Goal: Find specific page/section: Find specific page/section

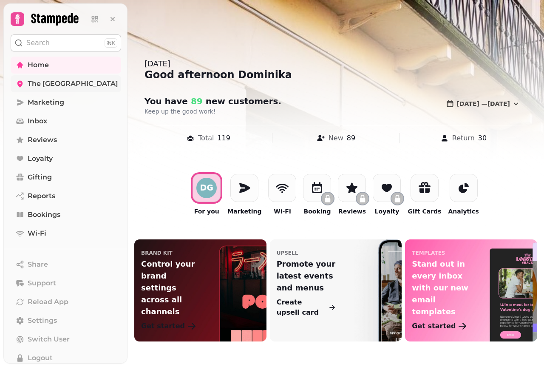
click at [65, 87] on span "The [GEOGRAPHIC_DATA]" at bounding box center [73, 84] width 90 height 10
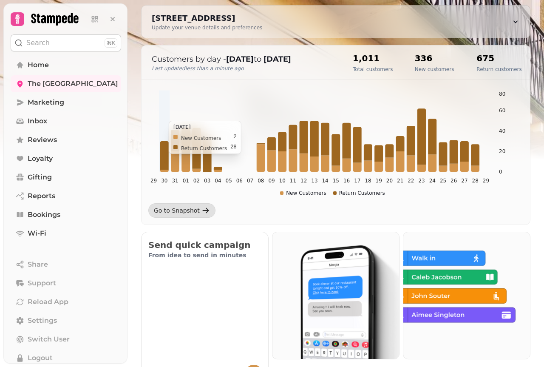
scroll to position [170, 0]
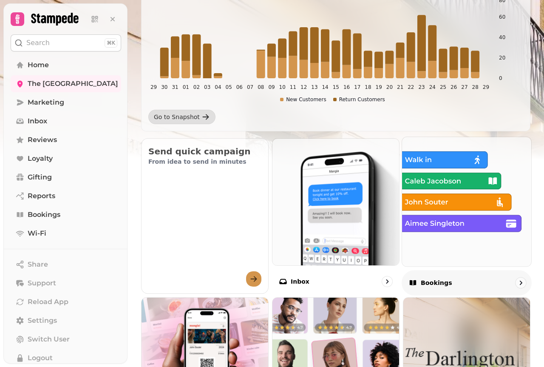
click at [427, 161] on img at bounding box center [466, 201] width 142 height 142
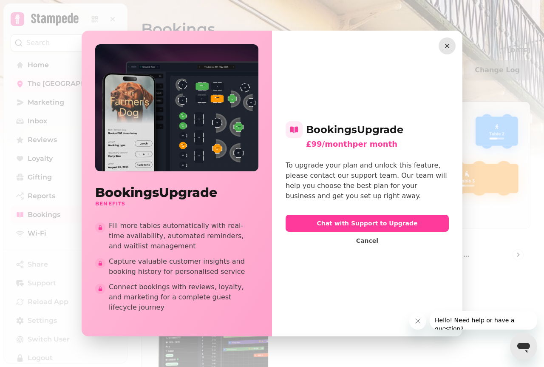
click at [449, 50] on icon "button" at bounding box center [447, 46] width 8 height 8
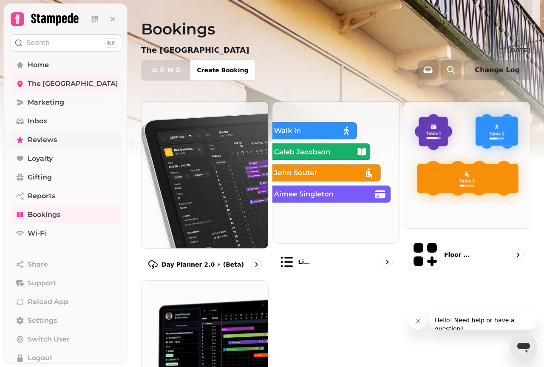
click at [53, 137] on span "Reviews" at bounding box center [42, 140] width 29 height 10
